Goal: Transaction & Acquisition: Purchase product/service

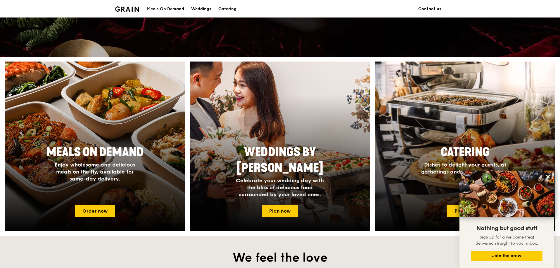
scroll to position [146, 0]
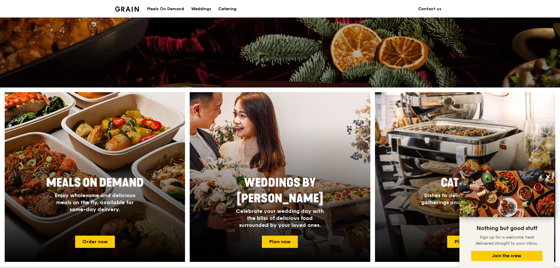
click at [231, 8] on div "Catering" at bounding box center [227, 9] width 18 height 18
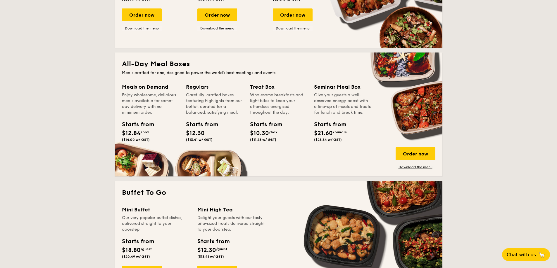
scroll to position [351, 0]
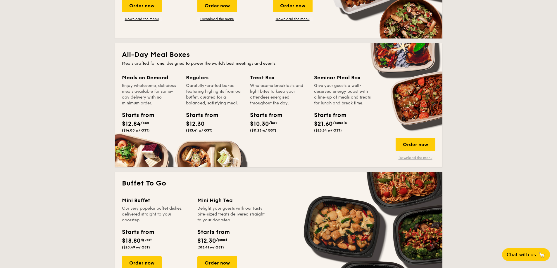
click at [410, 158] on link "Download the menu" at bounding box center [415, 158] width 40 height 5
click at [410, 143] on div "Order now" at bounding box center [415, 144] width 40 height 13
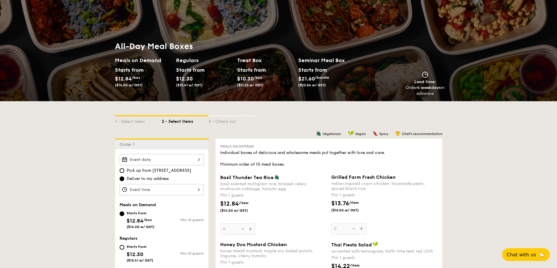
scroll to position [58, 0]
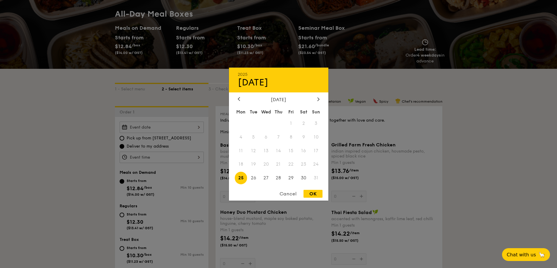
click at [199, 129] on div "2025 Aug [DATE] Tue Wed Thu Fri Sat Sun 1 2 3 4 5 6 7 8 9 10 11 12 13 14 15 16 …" at bounding box center [161, 127] width 84 height 11
click at [290, 178] on span "29" at bounding box center [291, 178] width 13 height 13
click at [311, 193] on div "OK" at bounding box center [312, 194] width 19 height 8
type input "[DATE]"
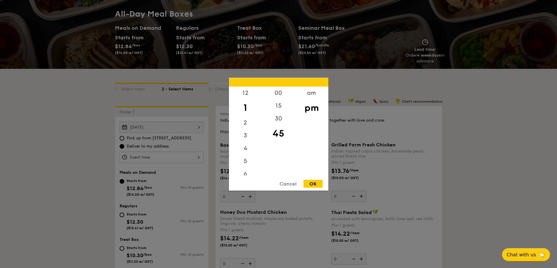
click at [155, 157] on div "12 1 2 3 4 5 6 7 8 9 10 11 00 15 30 45 am pm Cancel OK" at bounding box center [161, 157] width 84 height 11
click at [245, 108] on div "1" at bounding box center [245, 107] width 33 height 17
click at [280, 93] on div "00" at bounding box center [278, 94] width 33 height 17
click at [311, 181] on div "OK" at bounding box center [312, 184] width 19 height 8
type input "1:00PM"
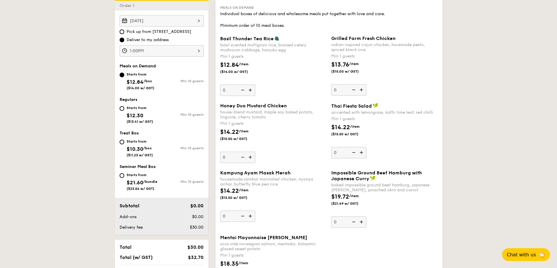
scroll to position [175, 0]
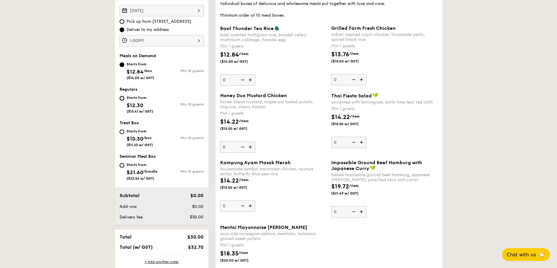
click at [123, 97] on input "Starts from $12.30 ($13.41 w/ GST) Min 10 guests" at bounding box center [121, 98] width 5 height 5
radio input "true"
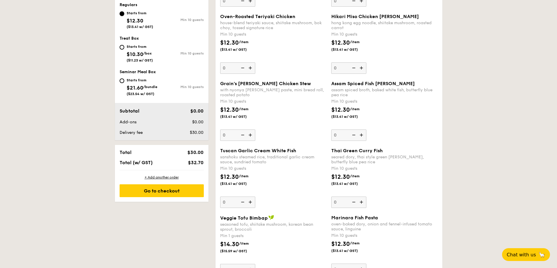
scroll to position [205, 0]
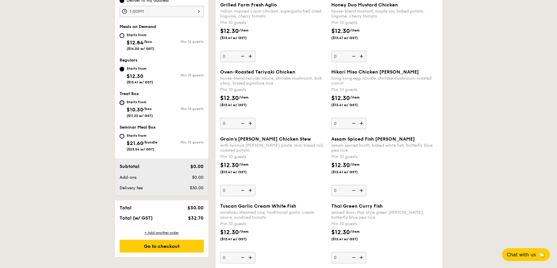
click at [122, 102] on input "Starts from $10.30 /box ($11.23 w/ GST) Min 10 guests" at bounding box center [121, 103] width 5 height 5
radio input "true"
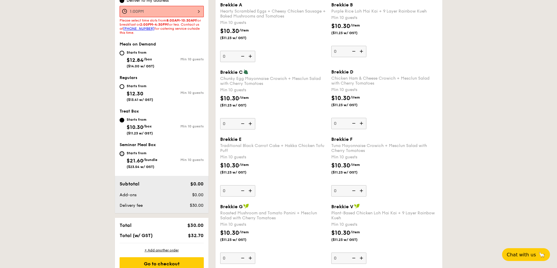
click at [123, 153] on input "Starts from $21.60 /bundle ($23.54 w/ GST) Min 10 guests" at bounding box center [121, 154] width 5 height 5
radio input "true"
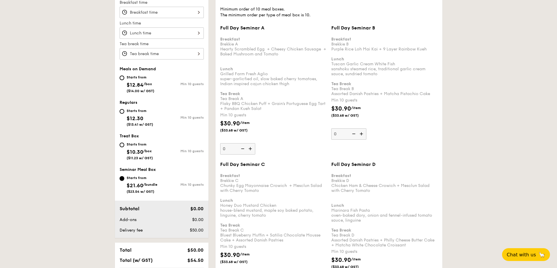
scroll to position [183, 0]
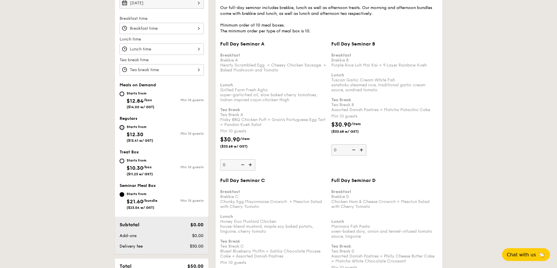
click at [122, 128] on input "Starts from $12.30 ($13.41 w/ GST) Min 10 guests" at bounding box center [121, 127] width 5 height 5
radio input "true"
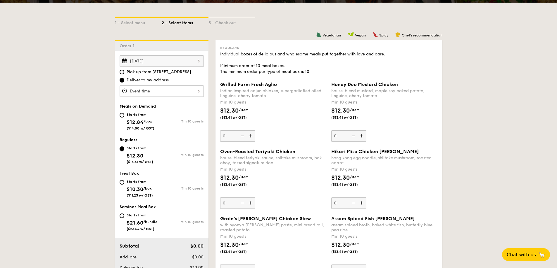
scroll to position [124, 0]
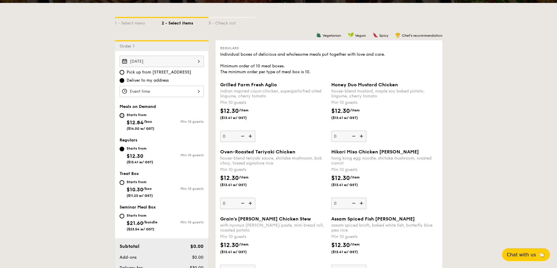
click at [123, 116] on input "Starts from $12.84 /box ($14.00 w/ GST) Min 10 guests" at bounding box center [121, 115] width 5 height 5
radio input "true"
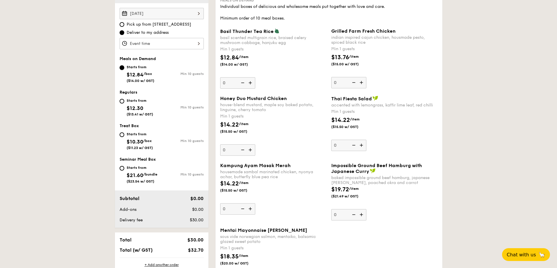
scroll to position [183, 0]
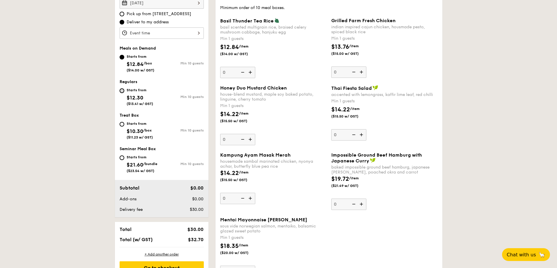
click at [122, 91] on input "Starts from $12.30 ($13.41 w/ GST) Min 10 guests" at bounding box center [121, 91] width 5 height 5
radio input "true"
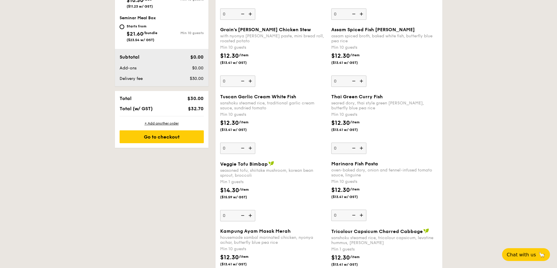
scroll to position [212, 0]
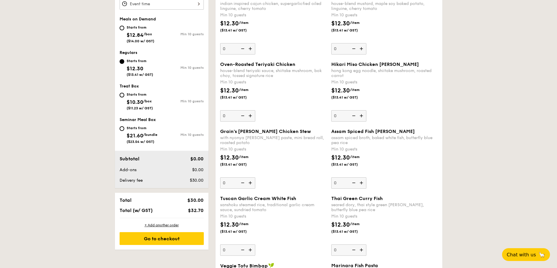
drag, startPoint x: 123, startPoint y: 93, endPoint x: 136, endPoint y: 57, distance: 38.8
click at [152, 82] on div "Meals on Demand Starts from $12.84 /box ($14.00 w/ GST) Min 10 guests Regulars …" at bounding box center [161, 83] width 93 height 133
click at [123, 27] on input "Starts from $12.84 /box ($14.00 w/ GST) Min 10 guests" at bounding box center [121, 28] width 5 height 5
radio input "true"
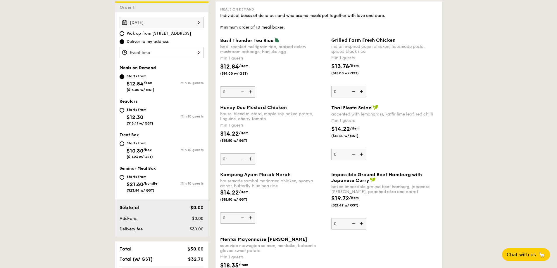
scroll to position [154, 0]
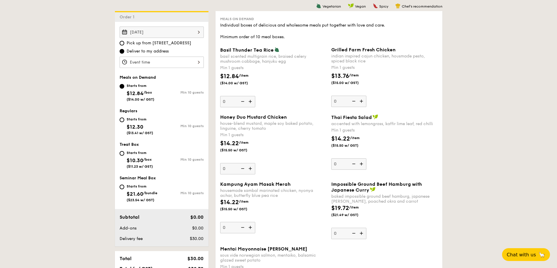
click at [124, 119] on div "Starts from $12.30 ($13.41 w/ GST)" at bounding box center [140, 125] width 42 height 19
click at [124, 119] on input "Starts from $12.30 ($13.41 w/ GST) Min 10 guests" at bounding box center [121, 120] width 5 height 5
radio input "true"
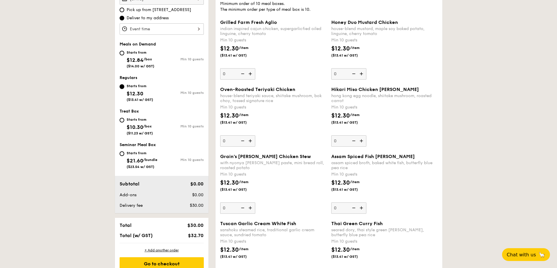
scroll to position [183, 0]
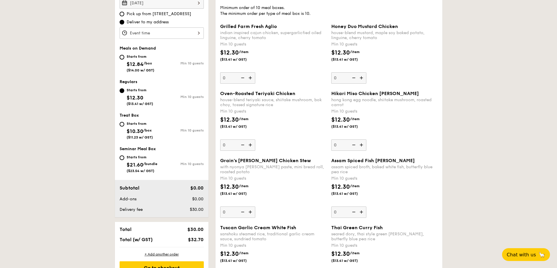
drag, startPoint x: 121, startPoint y: 56, endPoint x: 167, endPoint y: 86, distance: 54.5
click at [121, 56] on input "Starts from $12.84 /box ($14.00 w/ GST) Min 10 guests" at bounding box center [121, 57] width 5 height 5
radio input "true"
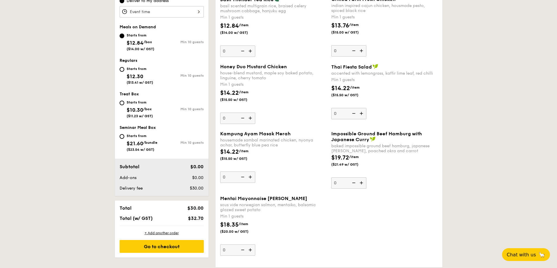
scroll to position [154, 0]
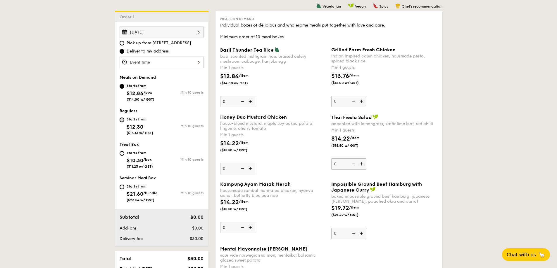
click at [122, 121] on input "Starts from $12.30 ($13.41 w/ GST) Min 10 guests" at bounding box center [121, 120] width 5 height 5
radio input "true"
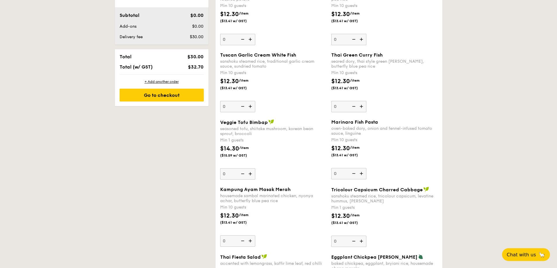
scroll to position [358, 0]
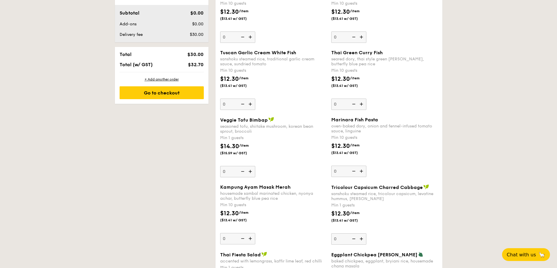
click at [250, 238] on img at bounding box center [250, 238] width 9 height 11
click at [250, 238] on input "0" at bounding box center [237, 238] width 35 height 11
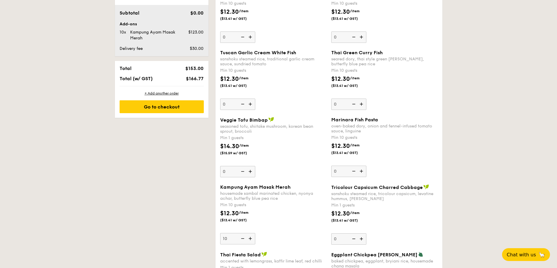
click at [250, 238] on img at bounding box center [250, 238] width 9 height 11
click at [250, 238] on input "10" at bounding box center [237, 238] width 35 height 11
click at [250, 238] on img at bounding box center [250, 238] width 9 height 11
click at [250, 238] on input "11" at bounding box center [237, 238] width 35 height 11
click at [250, 238] on img at bounding box center [250, 238] width 9 height 11
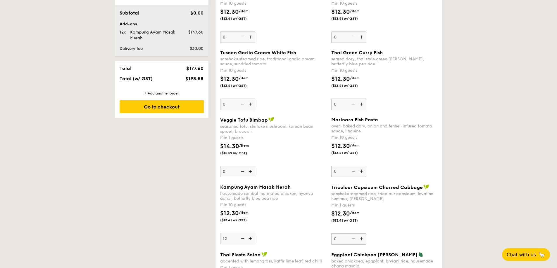
click at [250, 238] on input "12" at bounding box center [237, 238] width 35 height 11
click at [243, 236] on img at bounding box center [242, 238] width 9 height 11
click at [243, 236] on input "13" at bounding box center [237, 238] width 35 height 11
click at [243, 236] on img at bounding box center [242, 238] width 9 height 11
click at [243, 236] on input "12" at bounding box center [237, 238] width 35 height 11
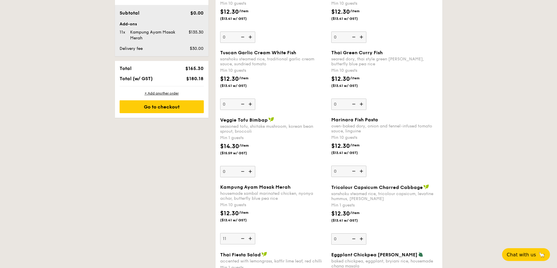
click at [243, 236] on img at bounding box center [242, 238] width 9 height 11
click at [243, 236] on input "11" at bounding box center [237, 238] width 35 height 11
type input "10"
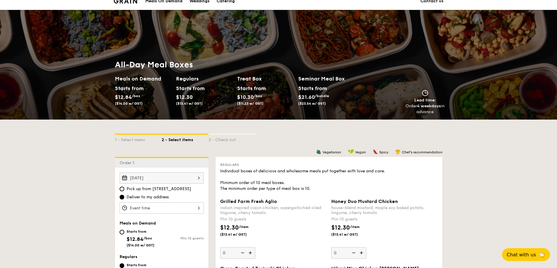
scroll to position [0, 0]
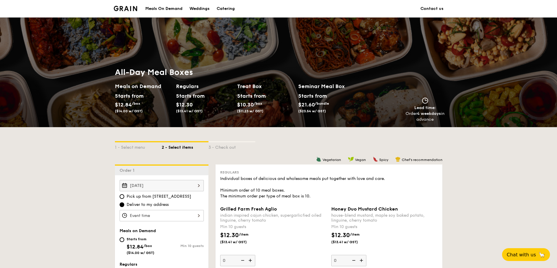
click at [429, 8] on link "Contact us" at bounding box center [431, 9] width 23 height 18
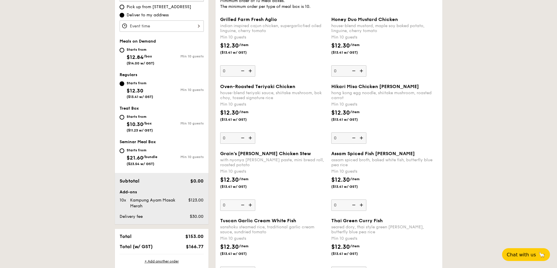
scroll to position [175, 0]
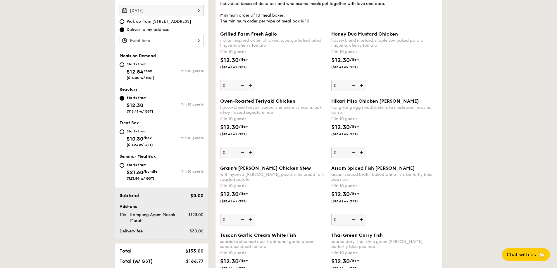
click at [250, 86] on img at bounding box center [250, 85] width 9 height 11
click at [250, 86] on input "0" at bounding box center [237, 85] width 35 height 11
click at [250, 86] on img at bounding box center [250, 85] width 9 height 11
click at [250, 86] on input "10" at bounding box center [237, 85] width 35 height 11
click at [250, 86] on img at bounding box center [250, 85] width 9 height 11
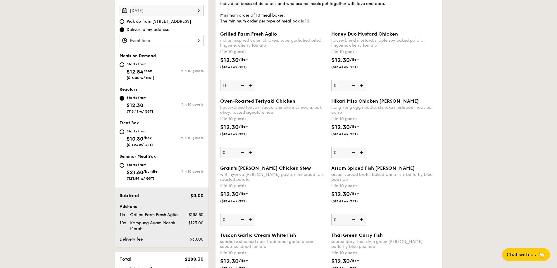
click at [250, 86] on input "11" at bounding box center [237, 85] width 35 height 11
click at [242, 85] on img at bounding box center [242, 85] width 9 height 11
click at [242, 85] on input "12" at bounding box center [237, 85] width 35 height 11
click at [242, 85] on img at bounding box center [242, 85] width 9 height 11
click at [242, 85] on input "11" at bounding box center [237, 85] width 35 height 11
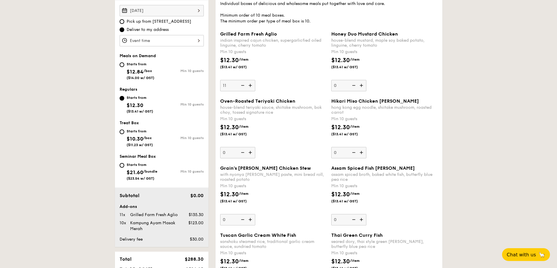
type input "10"
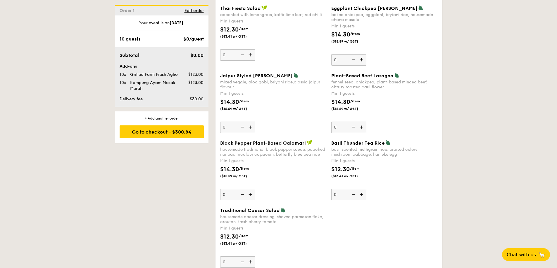
scroll to position [614, 0]
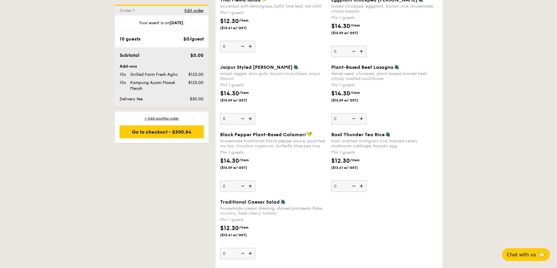
click at [250, 186] on img at bounding box center [250, 186] width 9 height 11
click at [250, 186] on input "0" at bounding box center [237, 186] width 35 height 11
type input "1"
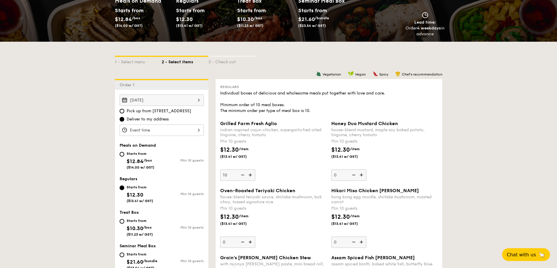
scroll to position [146, 0]
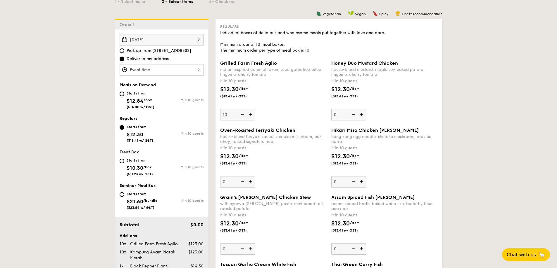
click at [198, 70] on div "12 1 2 3 4 5 6 7 8 9 10 11 00 15 30 45 am pm Cancel OK" at bounding box center [161, 69] width 84 height 11
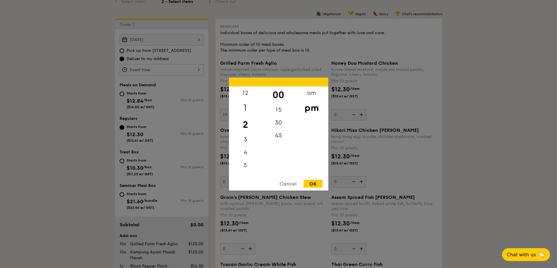
click at [246, 108] on div "1" at bounding box center [245, 107] width 33 height 17
click at [312, 183] on div "OK" at bounding box center [312, 184] width 19 height 8
type input "1:00PM"
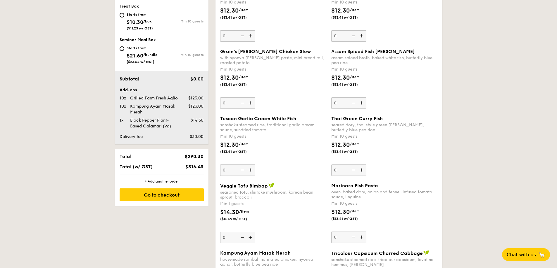
scroll to position [234, 0]
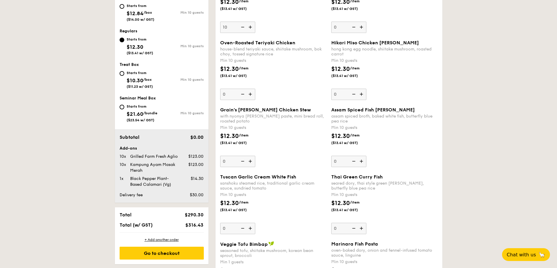
click at [252, 93] on img at bounding box center [250, 94] width 9 height 11
click at [252, 93] on input "0" at bounding box center [237, 94] width 35 height 11
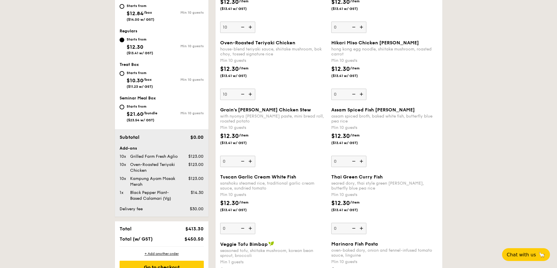
click at [243, 94] on img at bounding box center [242, 94] width 9 height 11
click at [243, 94] on input "10" at bounding box center [237, 94] width 35 height 11
type input "0"
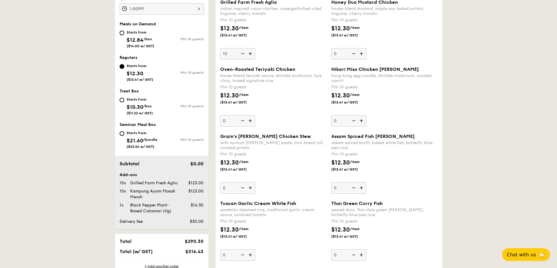
scroll to position [146, 0]
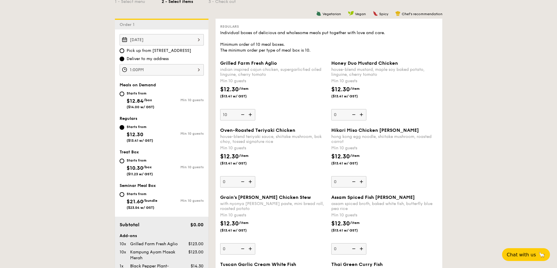
click at [250, 113] on img at bounding box center [250, 114] width 9 height 11
click at [250, 113] on input "10" at bounding box center [237, 114] width 35 height 11
type input "11"
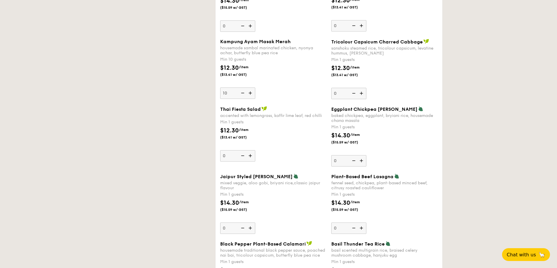
scroll to position [497, 0]
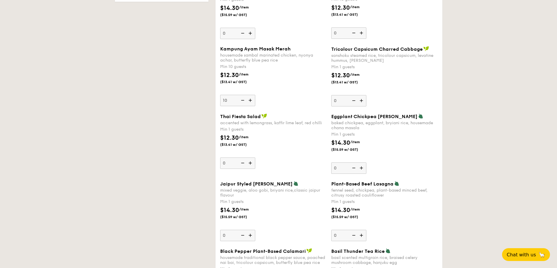
click at [361, 168] on img at bounding box center [361, 168] width 9 height 11
click at [361, 168] on input "0" at bounding box center [348, 168] width 35 height 11
type input "1"
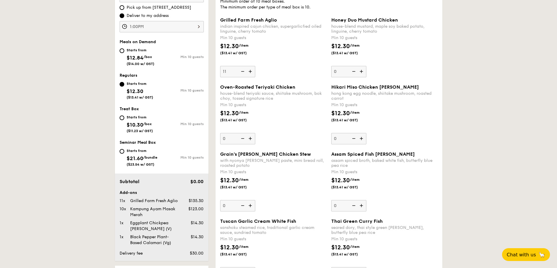
scroll to position [306, 0]
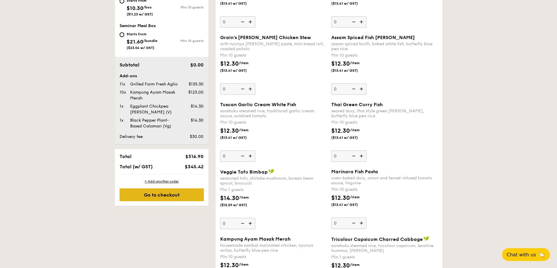
click at [169, 197] on div "Go to checkout" at bounding box center [161, 195] width 84 height 13
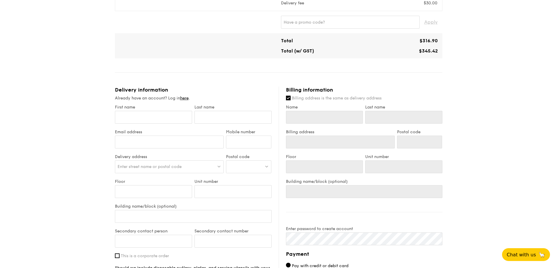
scroll to position [175, 0]
click at [132, 115] on input "First name" at bounding box center [153, 116] width 77 height 13
type input "C"
type input "Ch"
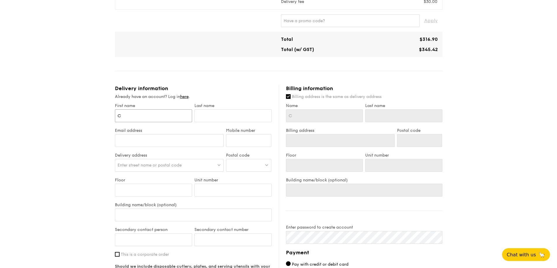
type input "Ch"
type input "Cha"
type input "Char"
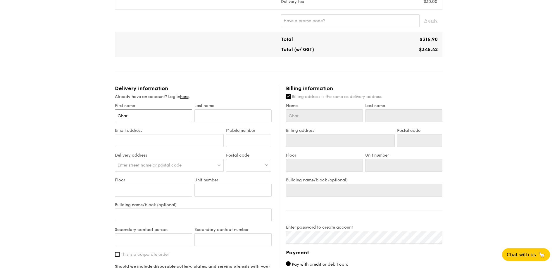
type input "Chari"
type input "Charis"
type input "[PERSON_NAME]"
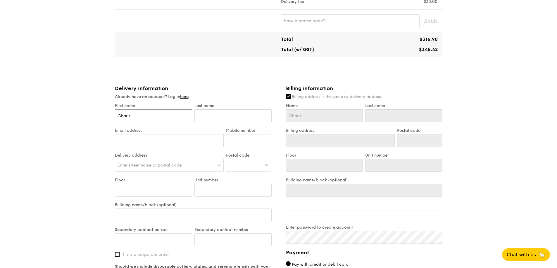
type input "[PERSON_NAME]"
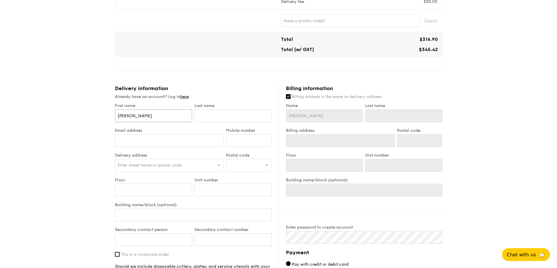
type input "[PERSON_NAME]"
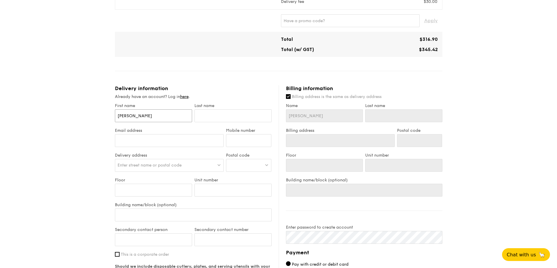
type input "[PERSON_NAME]"
drag, startPoint x: 137, startPoint y: 115, endPoint x: 148, endPoint y: 114, distance: 11.2
click at [148, 114] on input "[PERSON_NAME]" at bounding box center [153, 116] width 77 height 13
type input "[PERSON_NAME]"
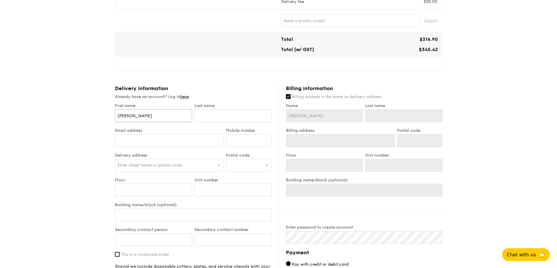
type input "[PERSON_NAME]"
click at [206, 117] on input "text" at bounding box center [232, 116] width 77 height 13
type input "T"
type input "Ta"
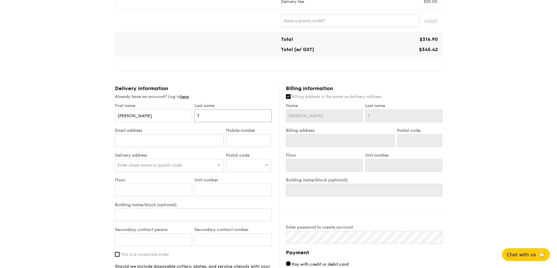
type input "Ta"
type input "Tan"
click at [138, 144] on input "Email address" at bounding box center [169, 140] width 109 height 13
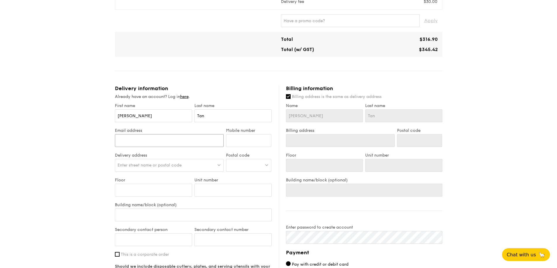
click at [166, 143] on input "Email address" at bounding box center [169, 140] width 109 height 13
type input "[PERSON_NAME][EMAIL_ADDRESS][PERSON_NAME][DOMAIN_NAME]"
click at [241, 138] on input "Mobile number" at bounding box center [248, 140] width 45 height 13
type input "90698512"
click at [162, 167] on span "Enter street name or postal code" at bounding box center [149, 165] width 64 height 5
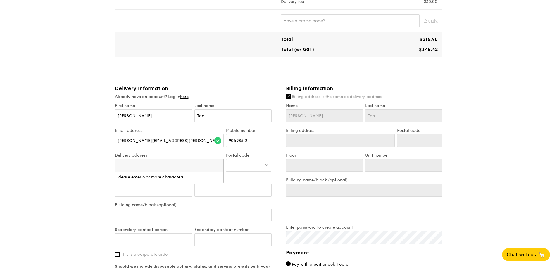
click at [243, 165] on div at bounding box center [248, 165] width 45 height 13
type input "408571"
click at [240, 181] on div "[STREET_ADDRESS]" at bounding box center [243, 178] width 30 height 6
type input "[STREET_ADDRESS]"
type input "408571"
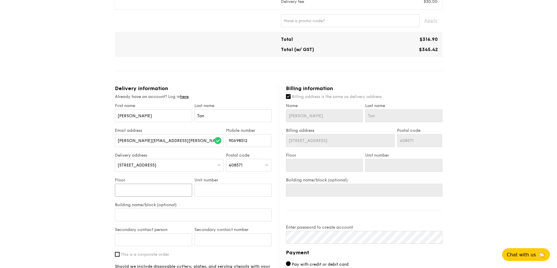
click at [156, 192] on input "Floor" at bounding box center [153, 190] width 77 height 13
type input "0"
type input "06"
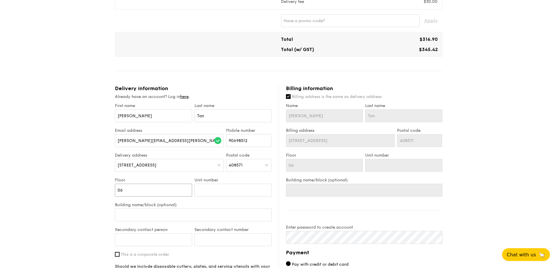
type input "06"
click at [214, 193] on input "Unit number" at bounding box center [232, 190] width 77 height 13
type input "0"
type input "02"
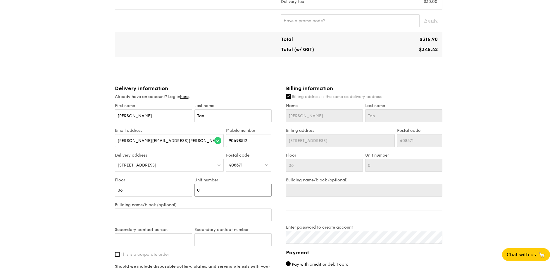
type input "02"
click at [184, 214] on input "Building name/block (optional)" at bounding box center [193, 215] width 157 height 13
type input "E"
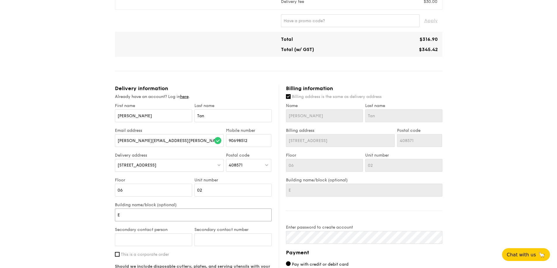
type input "Ex"
type input "Exc"
type input "Exca"
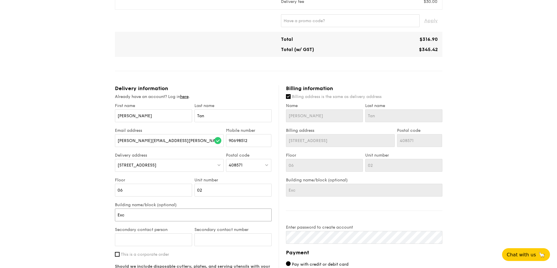
type input "Exca"
type input "Excal"
type input "Excali"
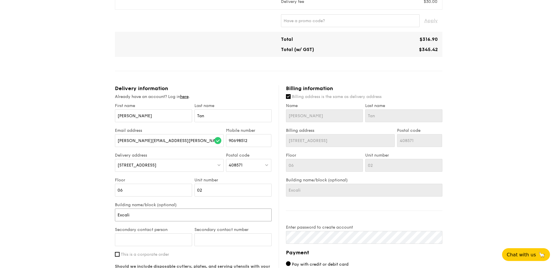
type input "Excalib"
type input "Excalibu"
type input "Excalibur"
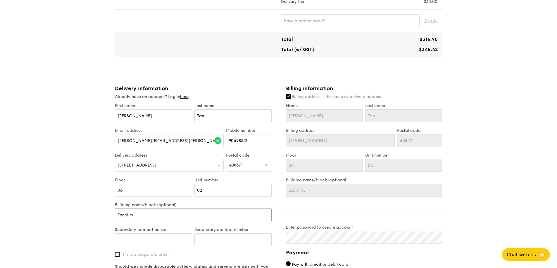
type input "Excalibur"
type input "Excalibur C"
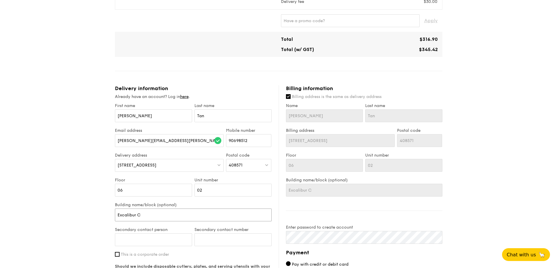
type input "Excalibur Ce"
type input "Excalibur Cen"
type input "Excalibur Cent"
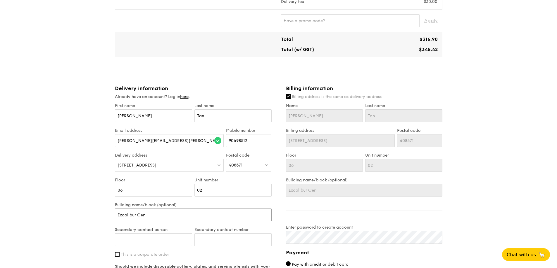
type input "Excalibur Cent"
type input "Excalibur Centr"
type input "[GEOGRAPHIC_DATA]"
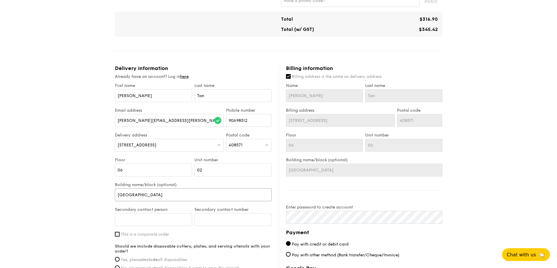
scroll to position [205, 0]
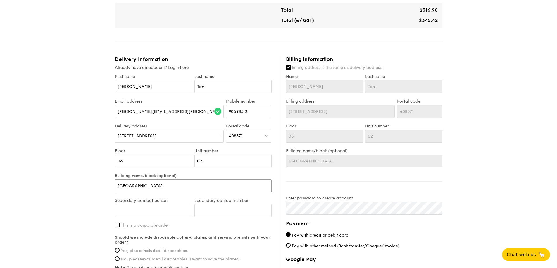
type input "[GEOGRAPHIC_DATA]"
click at [129, 212] on input "Secondary contact person" at bounding box center [153, 211] width 77 height 13
click at [210, 225] on label "This is a corporate order" at bounding box center [193, 225] width 157 height 5
click at [119, 225] on input "This is a corporate order" at bounding box center [117, 225] width 5 height 5
checkbox input "true"
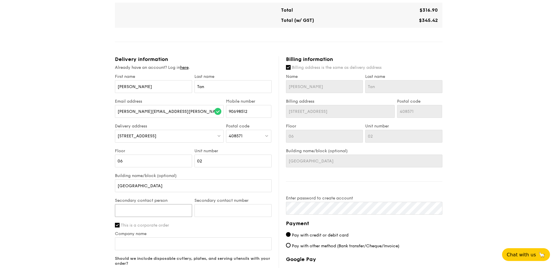
click at [162, 210] on input "Secondary contact person" at bounding box center [153, 211] width 77 height 13
type input "[PERSON_NAME]"
click at [210, 209] on input "Secondary contact number" at bounding box center [232, 211] width 77 height 13
click at [203, 209] on input "Secondary contact number" at bounding box center [232, 211] width 77 height 13
click at [170, 219] on div "Secondary contact person [PERSON_NAME]" at bounding box center [153, 210] width 79 height 25
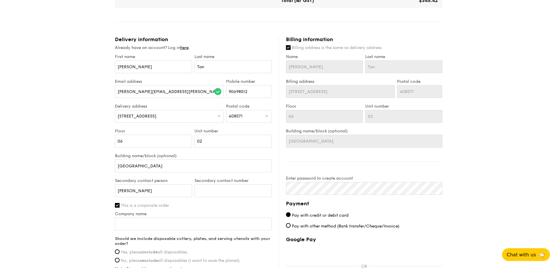
scroll to position [234, 0]
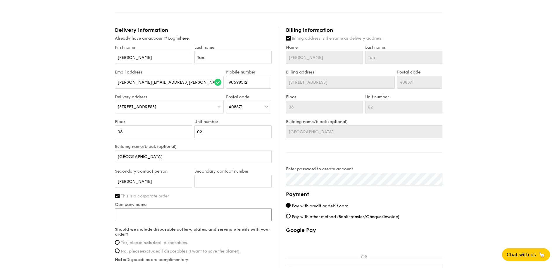
click at [158, 216] on input "Company name" at bounding box center [193, 215] width 157 height 13
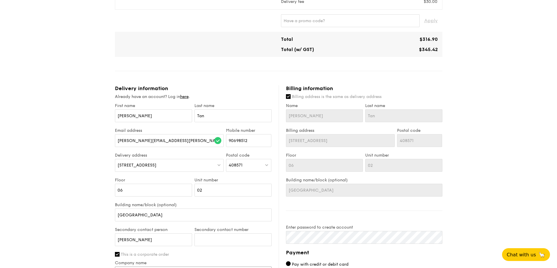
scroll to position [205, 0]
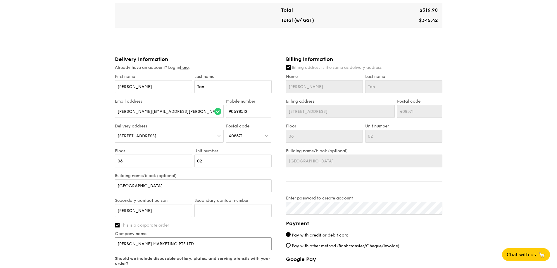
type input "[PERSON_NAME] MARKETING PTE LTD"
click at [212, 212] on input "Secondary contact number" at bounding box center [232, 211] width 77 height 13
drag, startPoint x: 141, startPoint y: 210, endPoint x: 94, endPoint y: 221, distance: 48.0
click at [94, 221] on div "1 - Select menu 2 - Select items 3 - Check out Regulars Serving time: [DATE] 1:…" at bounding box center [278, 80] width 557 height 570
type input "E"
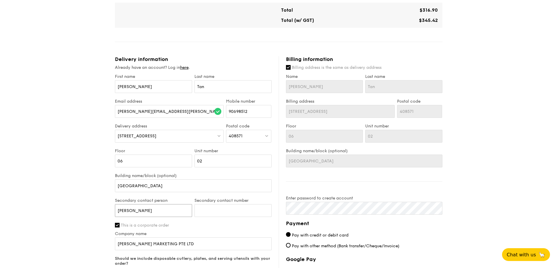
type input "[PERSON_NAME]"
click at [207, 209] on input "Secondary contact number" at bounding box center [232, 211] width 77 height 13
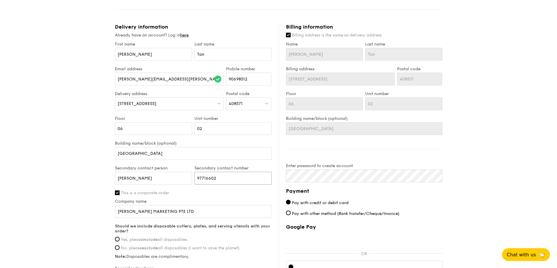
scroll to position [263, 0]
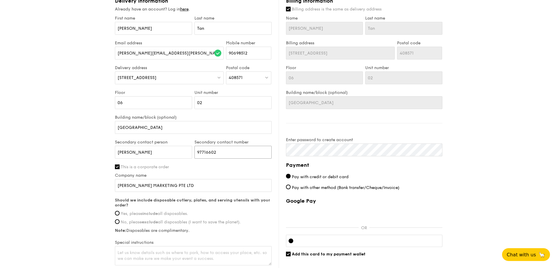
type input "97716602"
click at [119, 216] on label "Yes, please include all disposables." at bounding box center [193, 214] width 157 height 5
click at [119, 216] on input "Yes, please include all disposables." at bounding box center [117, 213] width 5 height 5
radio input "true"
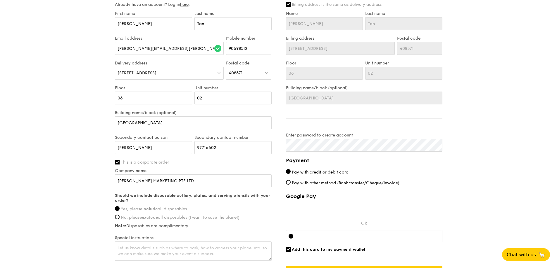
scroll to position [321, 0]
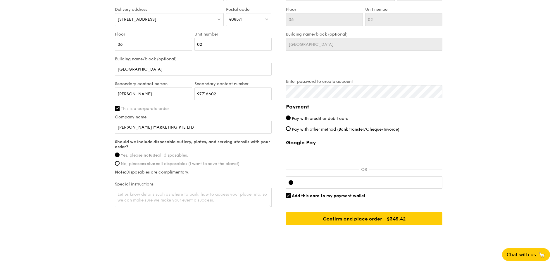
click at [315, 186] on div at bounding box center [364, 183] width 156 height 12
drag, startPoint x: 357, startPoint y: 220, endPoint x: 431, endPoint y: 179, distance: 84.5
click at [434, 188] on div "Google Pay OR Add this card to my payment wallet Confirm and place order - $345…" at bounding box center [364, 183] width 156 height 86
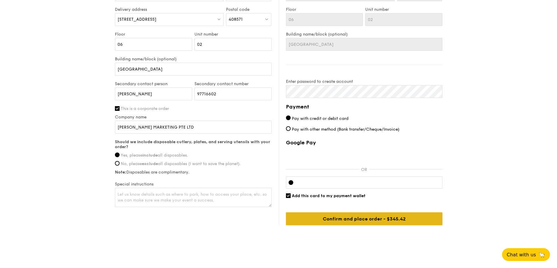
click at [387, 221] on input "Confirm and place order - $345.42" at bounding box center [364, 219] width 156 height 13
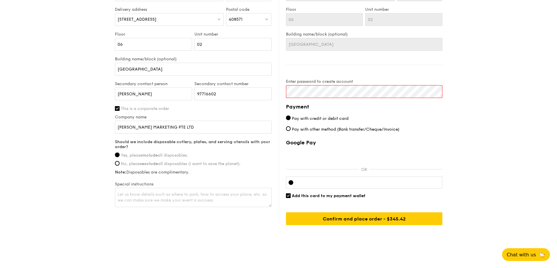
click at [231, 99] on div "Delivery information Already have an account? Log in here . First name [PERSON_…" at bounding box center [278, 82] width 327 height 286
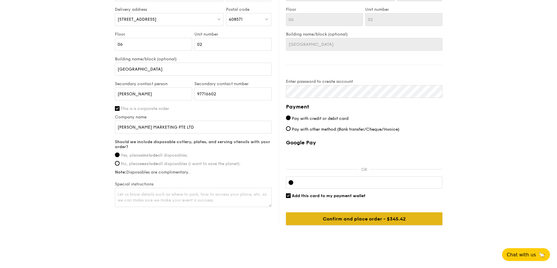
click at [387, 219] on input "Confirm and place order - $345.42" at bounding box center [364, 219] width 156 height 13
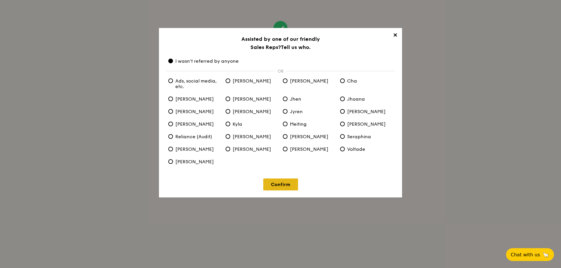
click at [283, 186] on link "Confirm" at bounding box center [280, 185] width 35 height 12
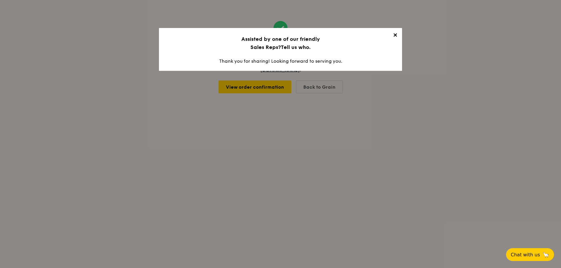
click at [395, 35] on span "✕" at bounding box center [395, 36] width 8 height 8
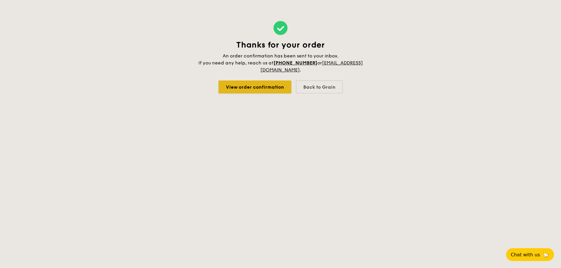
click at [254, 88] on link "View order confirmation" at bounding box center [255, 87] width 73 height 13
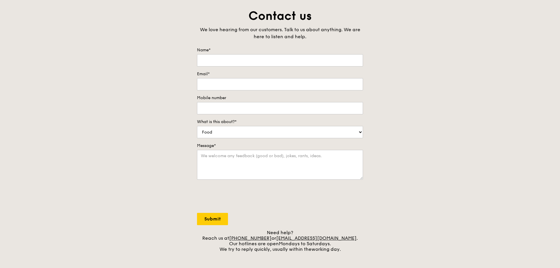
scroll to position [117, 0]
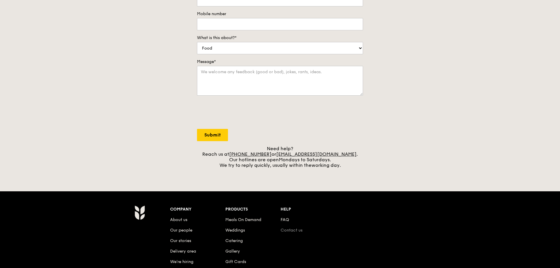
click at [290, 232] on link "Contact us" at bounding box center [291, 230] width 22 height 5
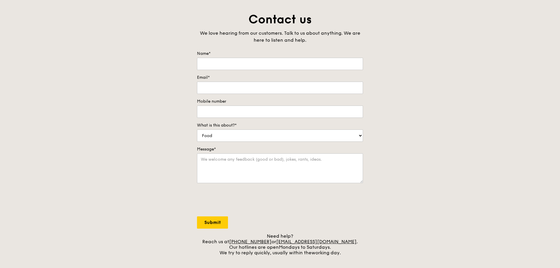
scroll to position [0, 0]
